Goal: Transaction & Acquisition: Purchase product/service

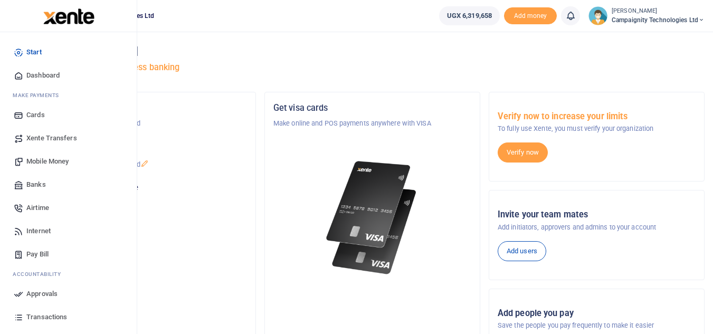
click at [52, 319] on span "Transactions" at bounding box center [46, 317] width 41 height 11
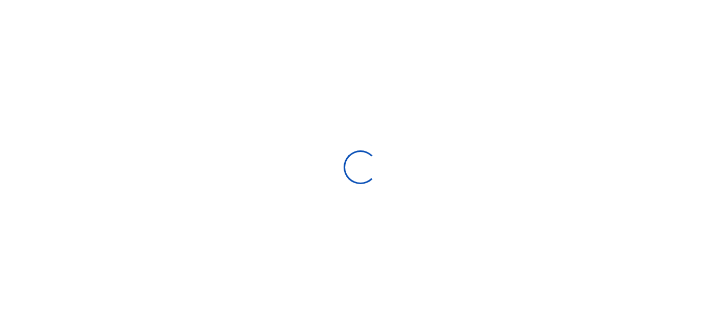
select select
type input "08/12/2025 - 09/10/2025"
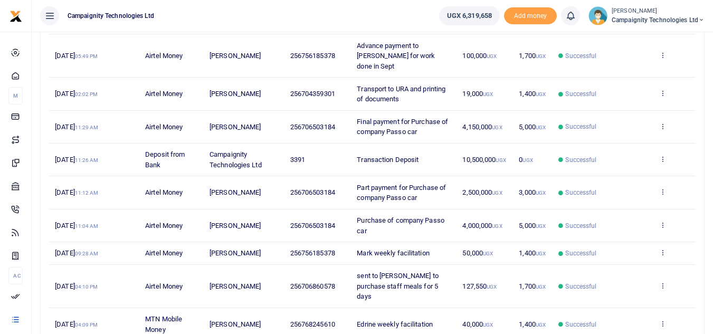
scroll to position [244, 0]
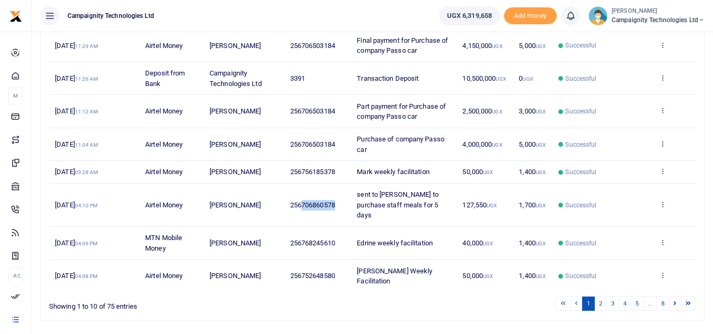
drag, startPoint x: 302, startPoint y: 190, endPoint x: 336, endPoint y: 189, distance: 33.8
click at [335, 201] on span "256706860578" at bounding box center [312, 205] width 45 height 8
copy span "706860578"
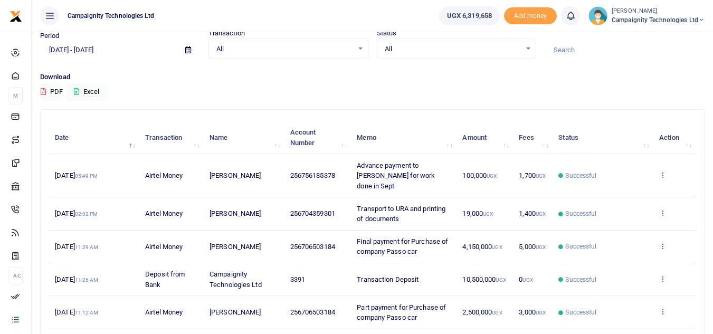
scroll to position [0, 0]
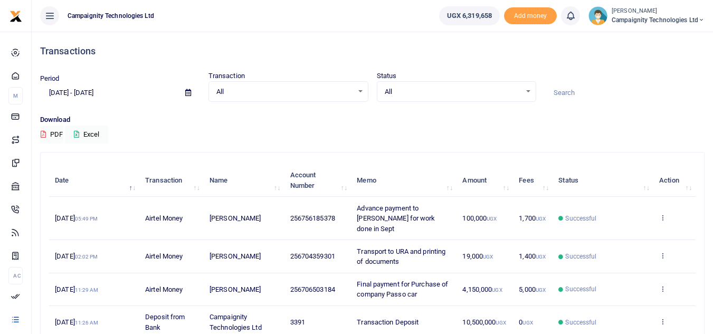
click at [568, 92] on input at bounding box center [625, 93] width 160 height 18
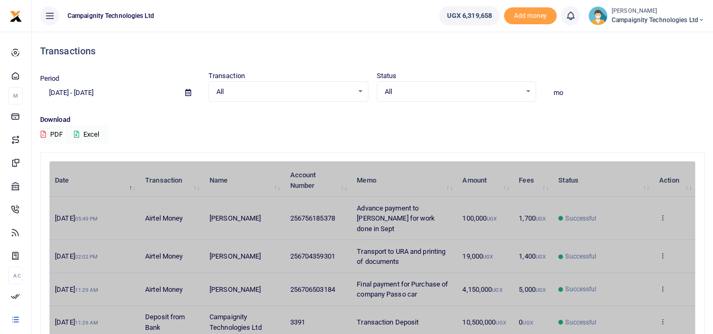
type input "m"
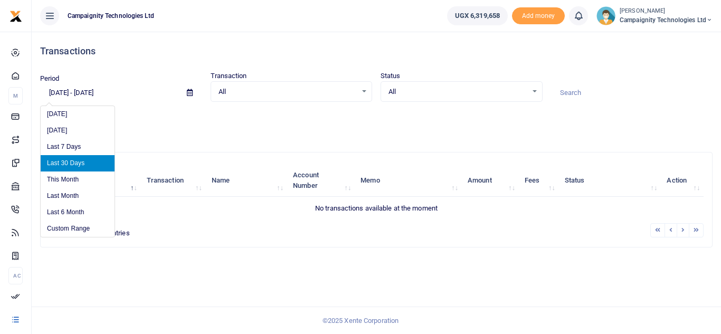
click at [62, 91] on input "08/12/2025 - 09/10/2025" at bounding box center [109, 93] width 138 height 18
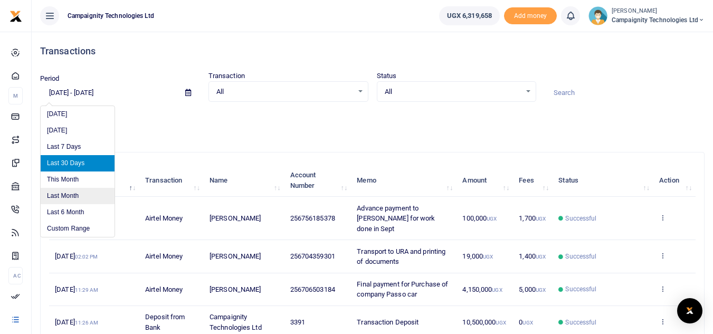
click at [64, 193] on li "Last Month" at bounding box center [78, 196] width 74 height 16
type input "08/01/2025 - 08/31/2025"
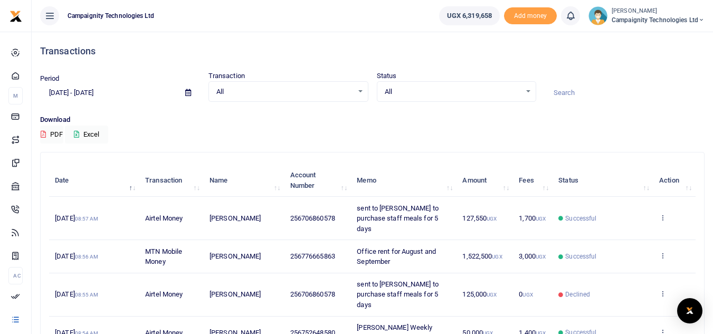
click at [565, 93] on input at bounding box center [625, 93] width 160 height 18
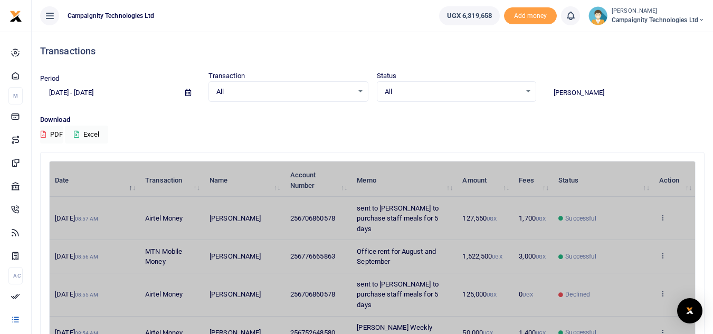
type input "sharon"
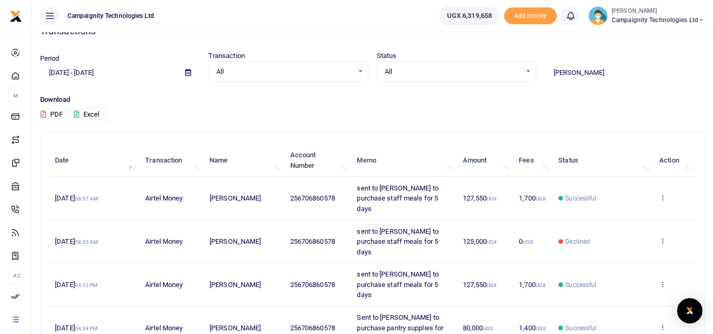
scroll to position [19, 0]
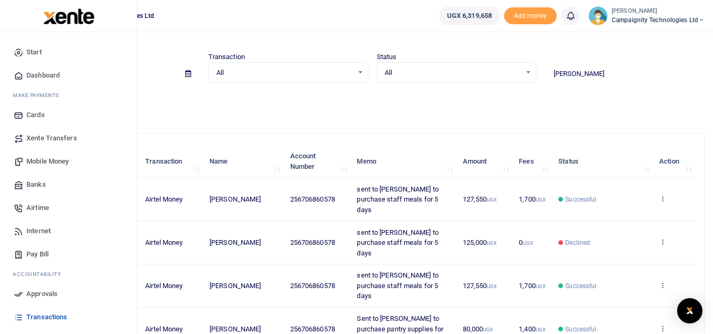
click at [38, 161] on span "Mobile Money" at bounding box center [47, 161] width 42 height 11
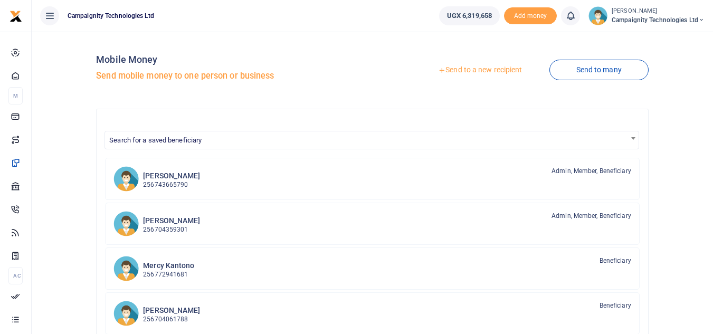
click at [474, 69] on link "Send to a new recipient" at bounding box center [480, 70] width 138 height 19
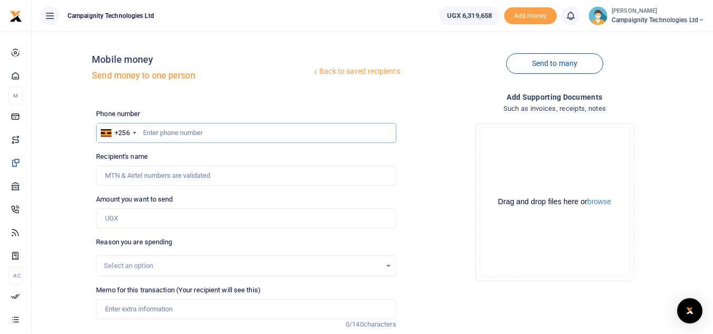
click at [227, 139] on input "text" at bounding box center [246, 133] width 300 height 20
paste input "706860578"
type input "706860578"
click at [145, 226] on input "Amount you want to send" at bounding box center [246, 218] width 300 height 20
type input "2000"
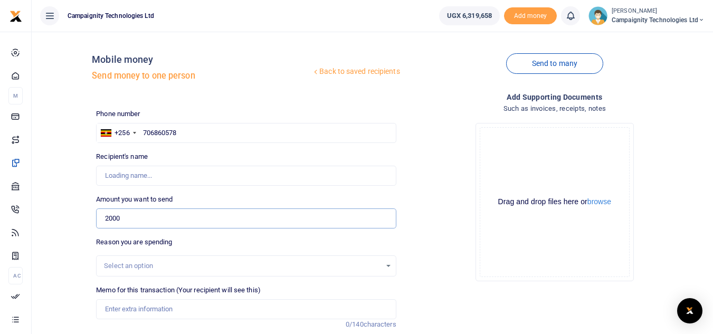
type input "[PERSON_NAME]"
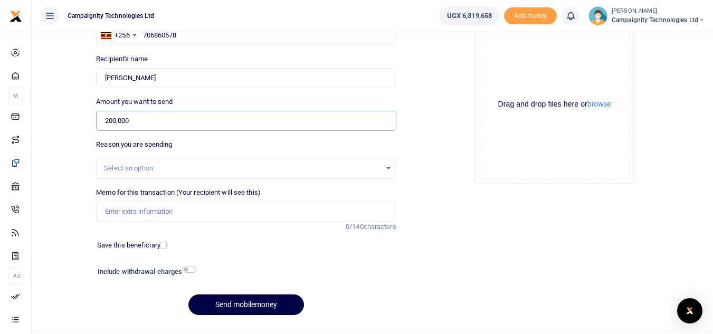
scroll to position [123, 0]
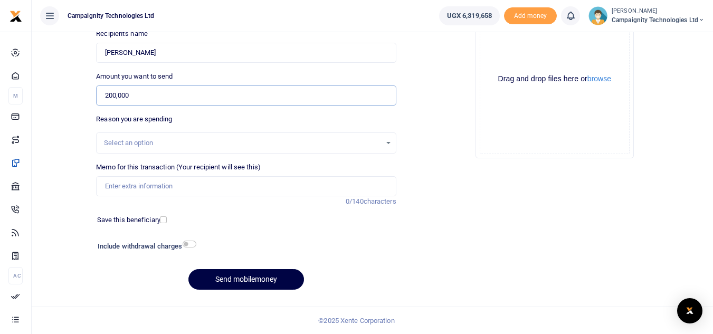
type input "200,000"
click at [180, 188] on input "Memo for this transaction (Your recipient will see this)" at bounding box center [246, 186] width 300 height 20
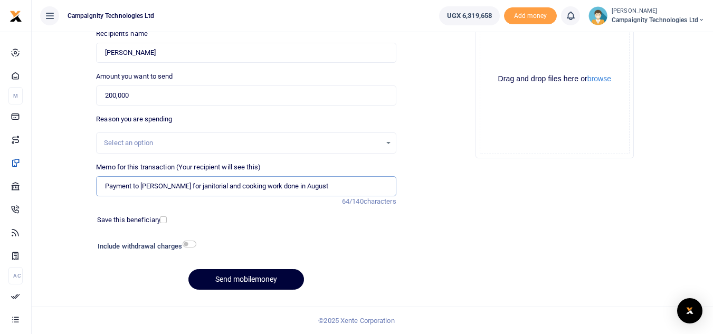
type input "Payment to Sharon for janitorial and cooking work done in August"
click at [254, 280] on button "Send mobilemoney" at bounding box center [246, 279] width 116 height 21
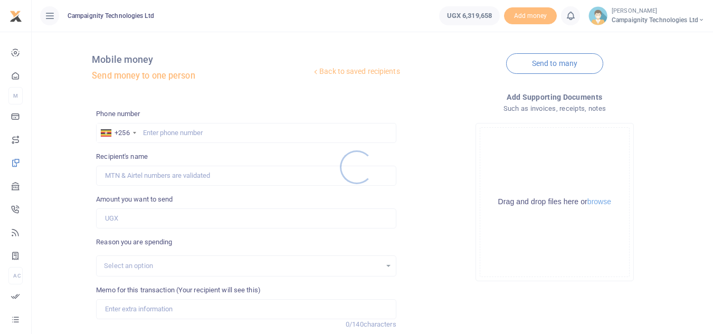
scroll to position [123, 0]
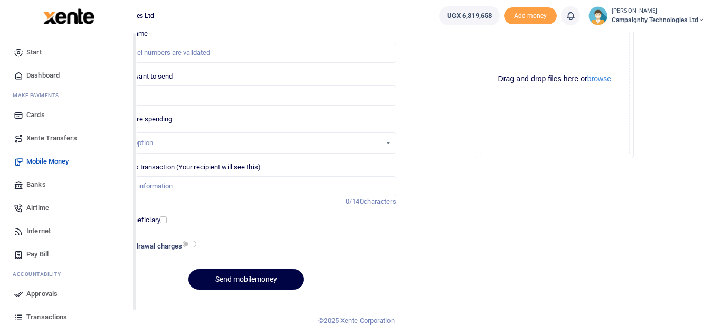
click at [32, 289] on span "Approvals" at bounding box center [41, 294] width 31 height 11
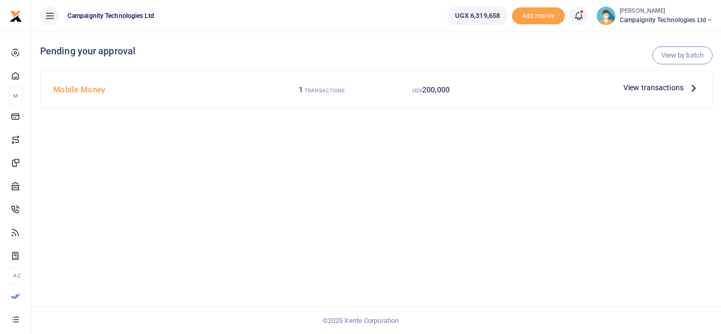
click at [666, 88] on span "View transactions" at bounding box center [653, 88] width 60 height 12
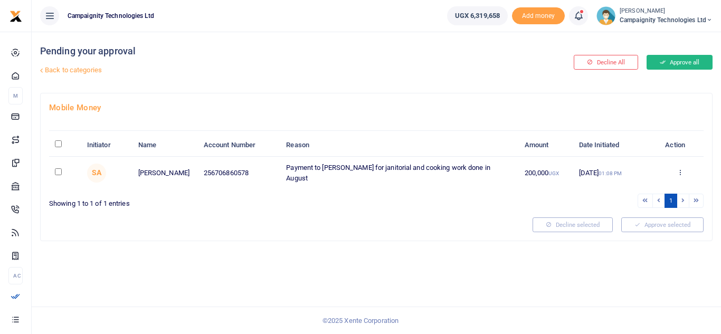
click at [677, 61] on button "Approve all" at bounding box center [679, 62] width 66 height 15
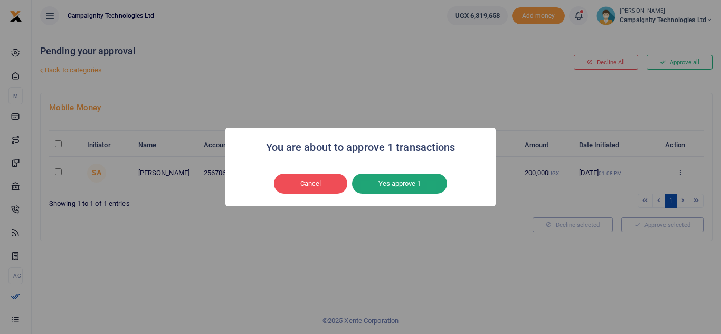
click at [394, 180] on button "Yes approve 1" at bounding box center [399, 184] width 95 height 20
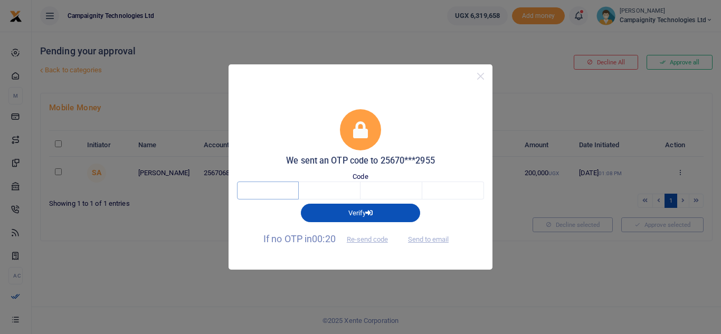
click at [261, 191] on input "text" at bounding box center [268, 191] width 62 height 18
type input "5"
type input "1"
type input "9"
type input "0"
